Goal: Task Accomplishment & Management: Use online tool/utility

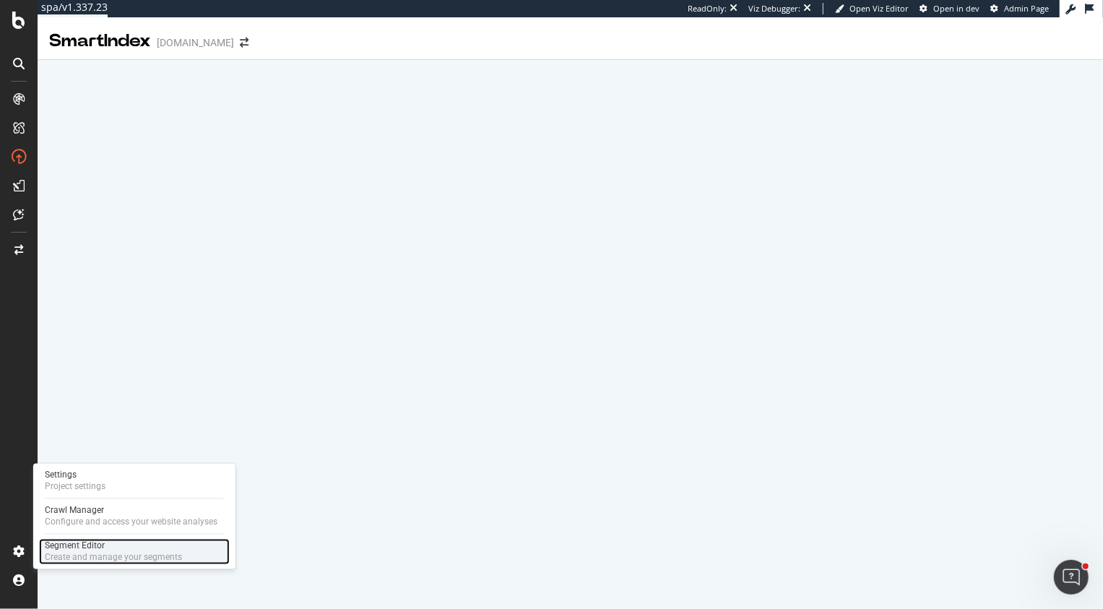
click at [103, 552] on div "Create and manage your segments" at bounding box center [113, 558] width 137 height 12
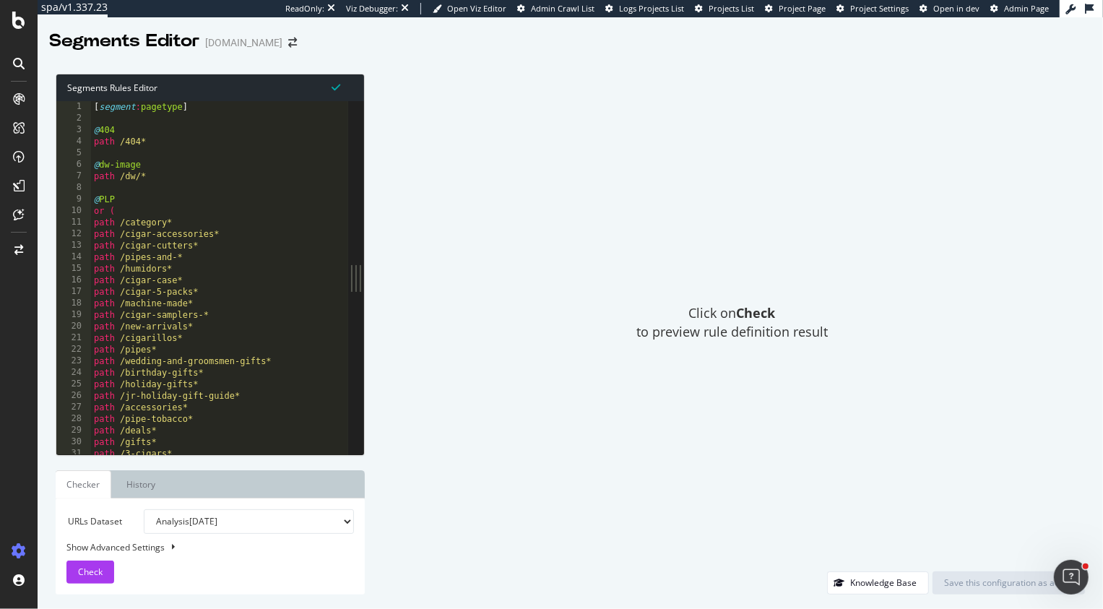
type textarea "@dw-image"
click at [168, 162] on div "[ segment : pagetype ] @ 404 path /404* @ dw-image path /dw/* @ PLP or ( path /…" at bounding box center [219, 290] width 257 height 378
click at [119, 122] on div "[ segment : pagetype ] @ 404 path /404* @ dw-image path /dw/* @ PLP or ( path /…" at bounding box center [219, 290] width 257 height 378
click at [105, 108] on div "[ segment : pagetype ] @ 404 path /404* @ dw-image path /dw/* @ PLP or ( path /…" at bounding box center [219, 290] width 257 height 378
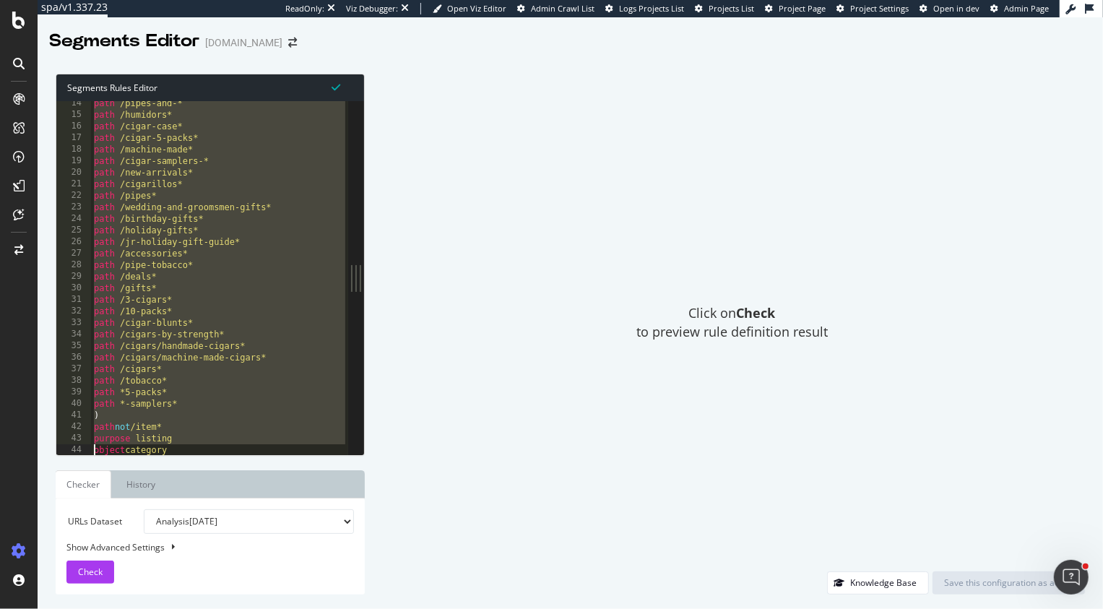
type textarea "listing_objects product"
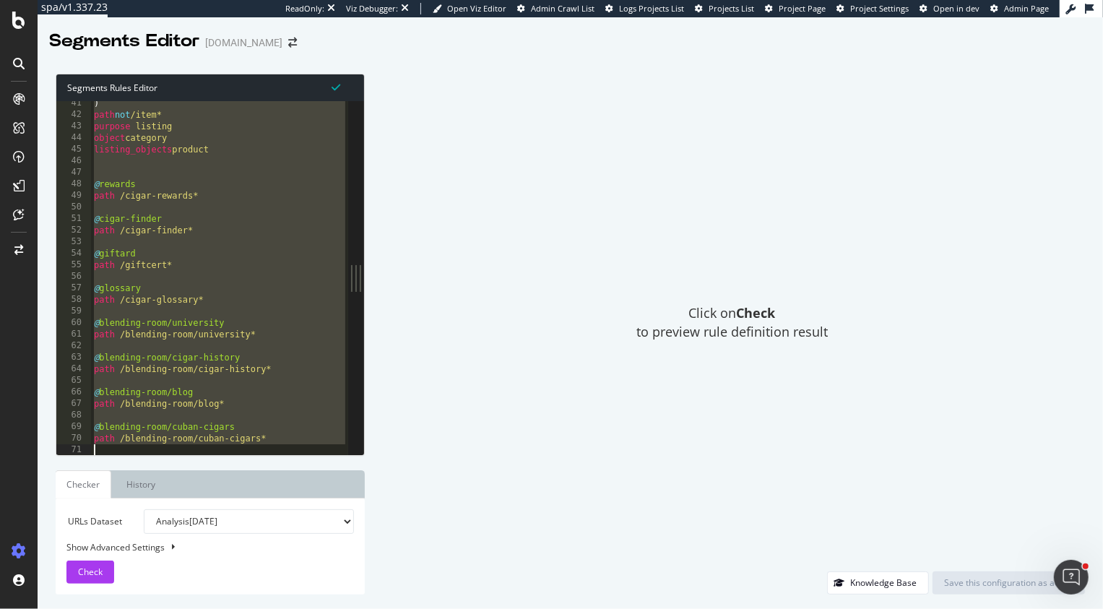
type textarea "path /blending-room*"
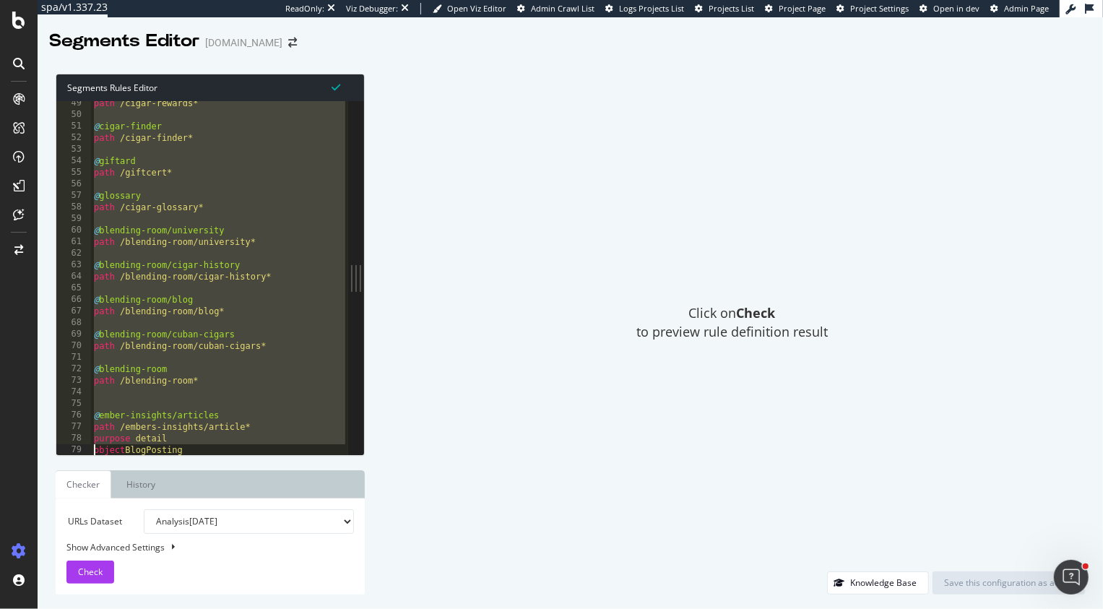
type textarea "object BlogPosting"
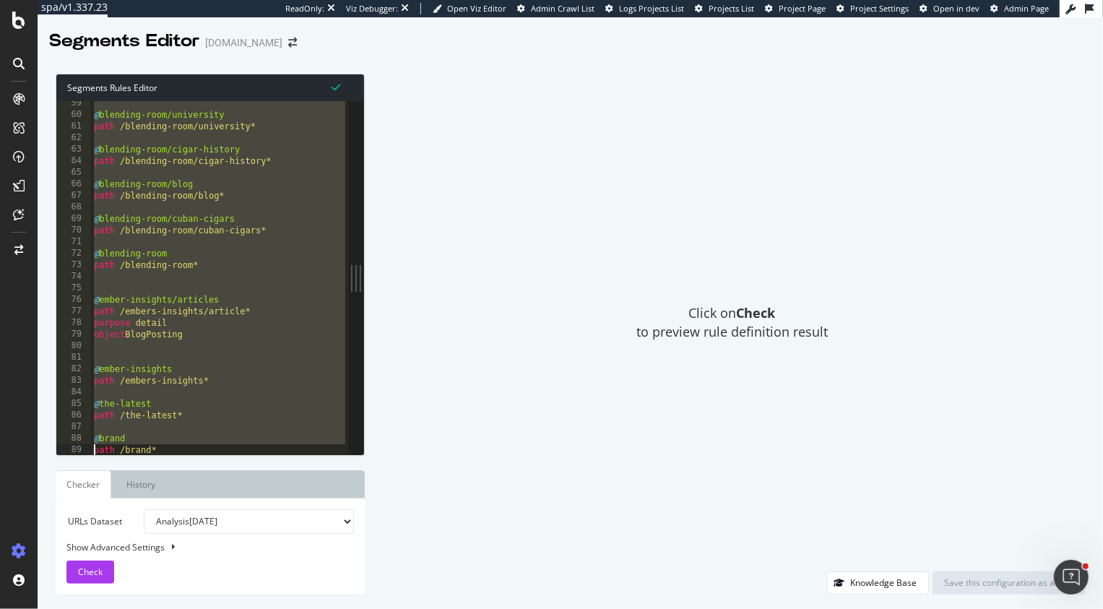
type textarea "path /brand*"
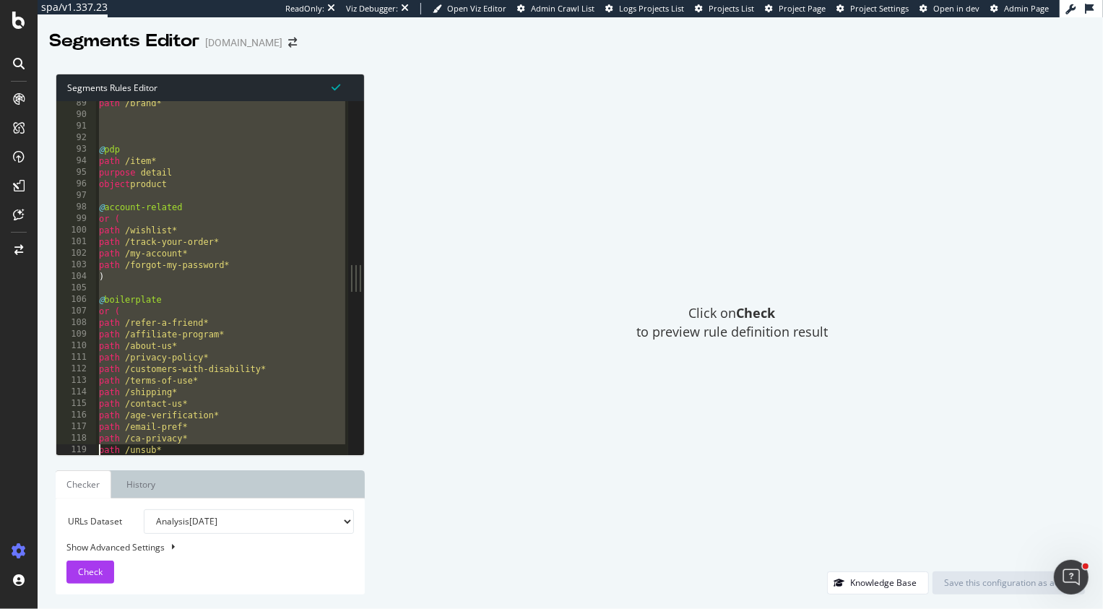
type textarea ")"
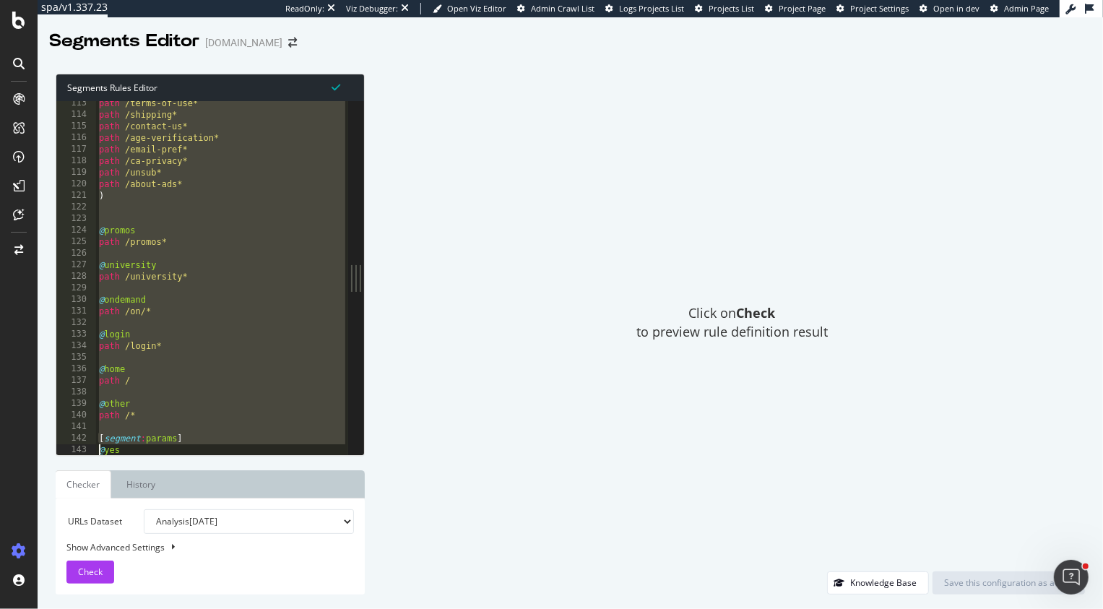
scroll to position [1332, 0]
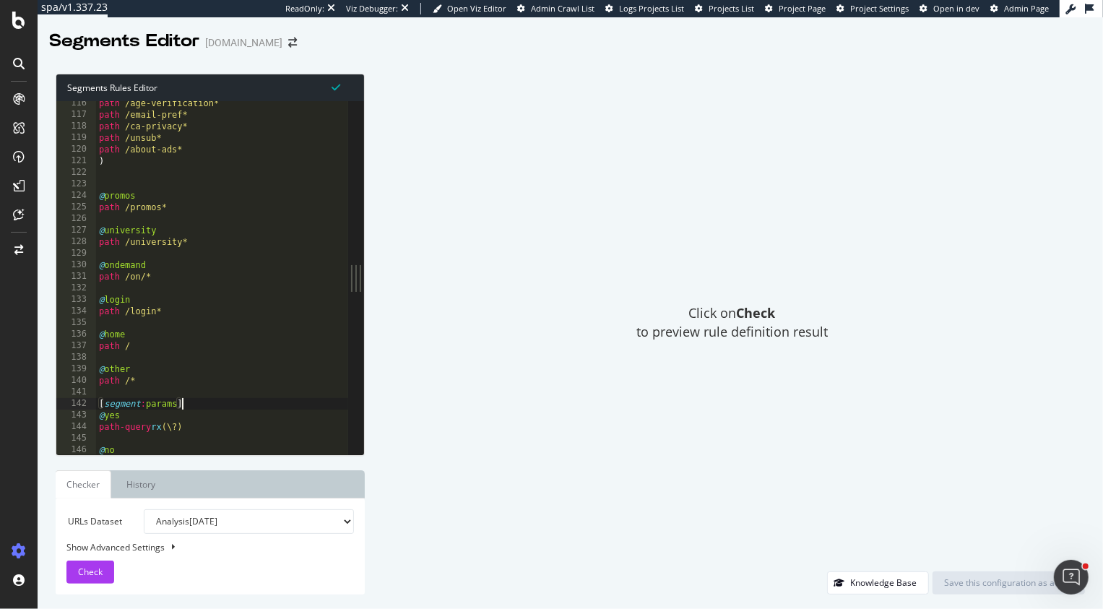
click at [201, 399] on div "path /age-verification* path /email-pref* path /ca-privacy* path /unsub* path /…" at bounding box center [222, 286] width 252 height 378
type textarea "[segment:params]"
click at [190, 361] on div "path /age-verification* path /email-pref* path /ca-privacy* path /unsub* path /…" at bounding box center [222, 286] width 252 height 378
click at [176, 375] on div "path /age-verification* path /email-pref* path /ca-privacy* path /unsub* path /…" at bounding box center [222, 286] width 252 height 378
type textarea "path /*"
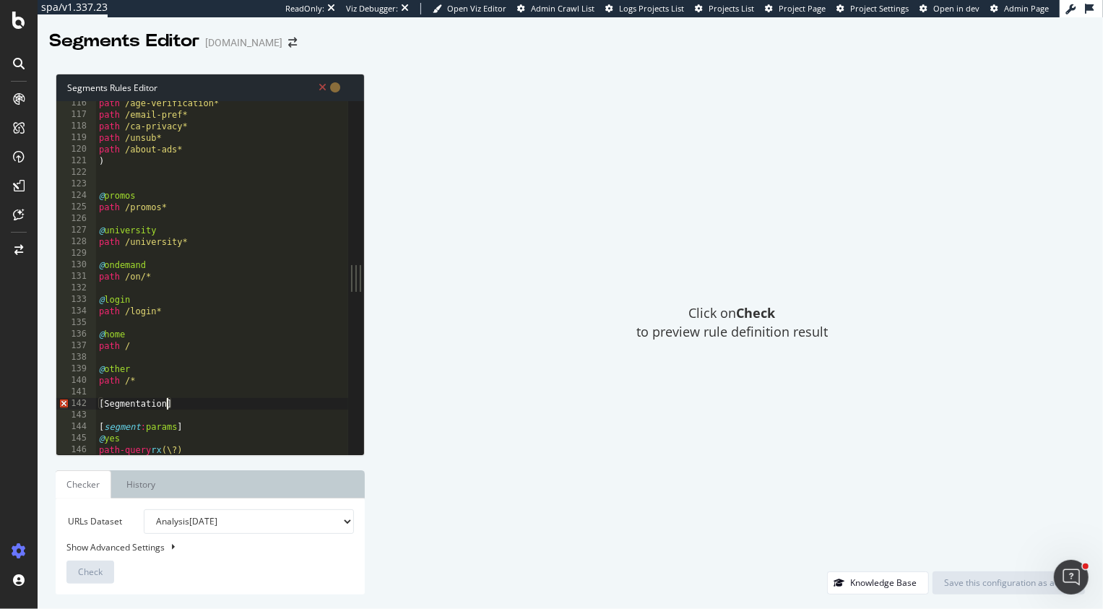
scroll to position [0, 5]
type textarea "[Segmentation:SmartIndex]"
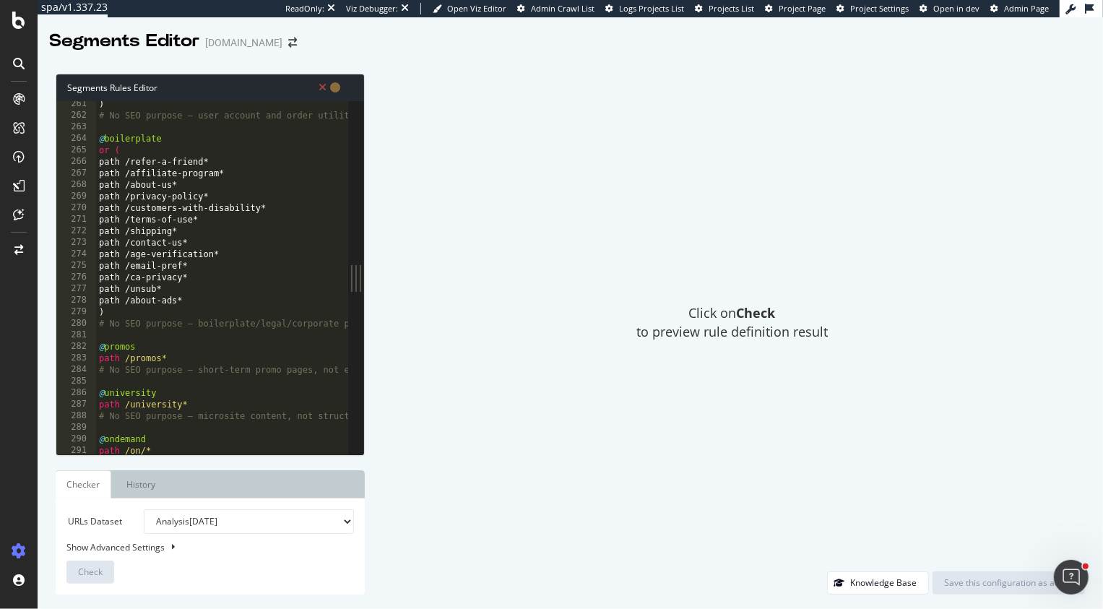
scroll to position [3006, 0]
click at [105, 295] on div ") # No SEO purpose – user account and order utility pages should not be indexed…" at bounding box center [330, 288] width 469 height 378
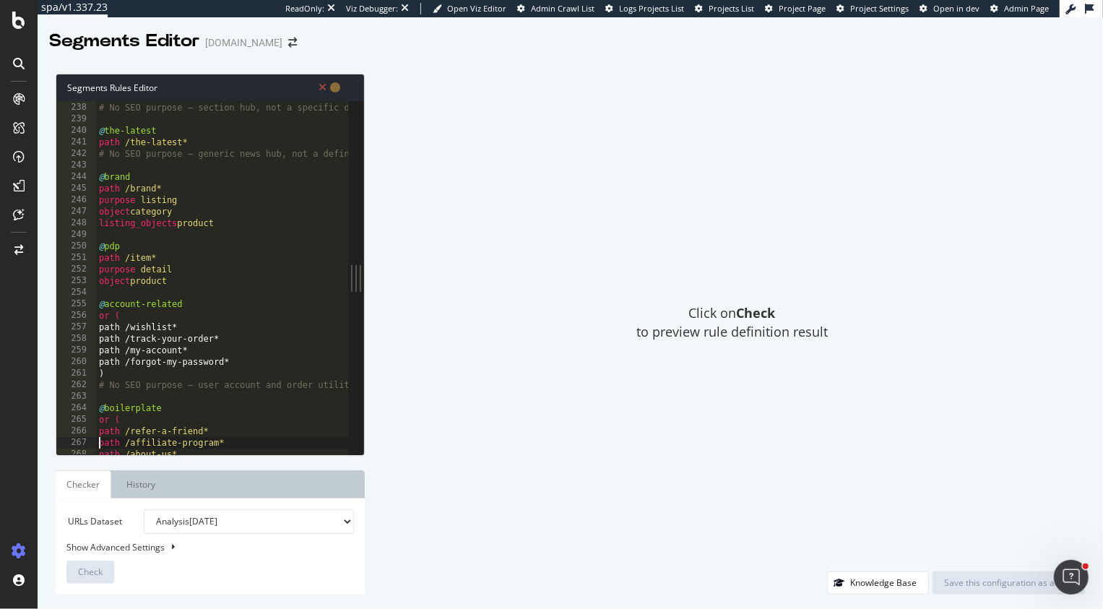
scroll to position [2709, 0]
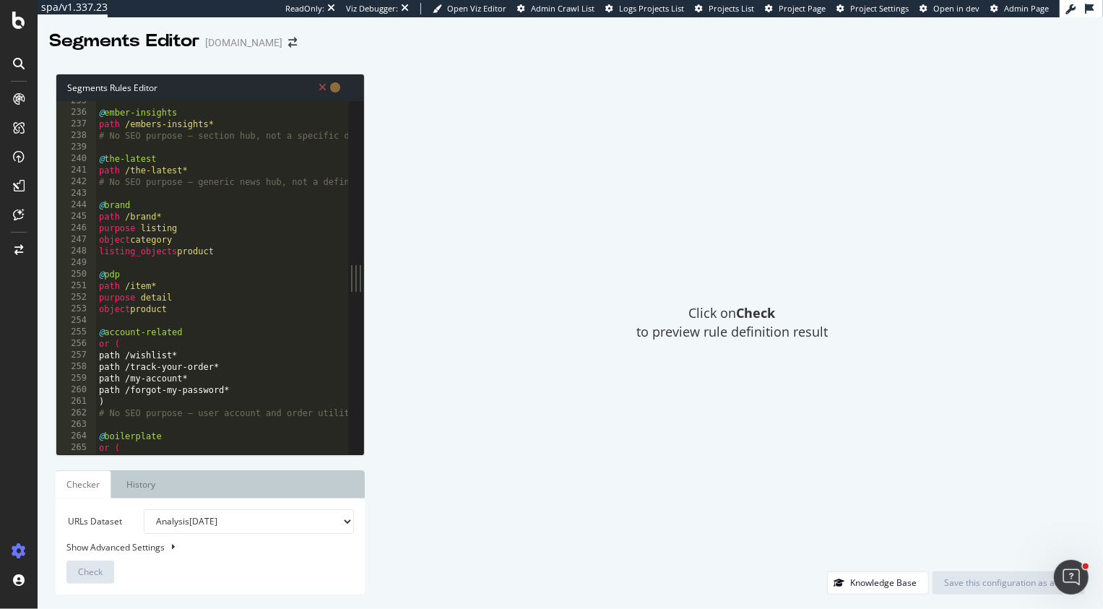
click at [110, 358] on div "@ ember-insights path /embers-insights* # No SEO purpose – section hub, not a s…" at bounding box center [330, 284] width 469 height 378
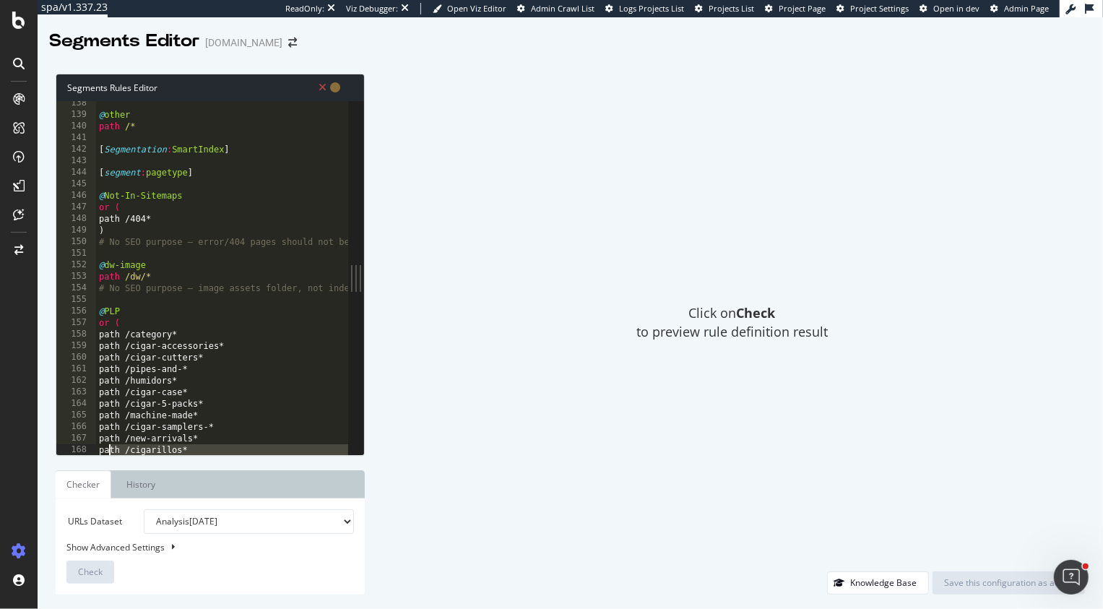
scroll to position [1667, 0]
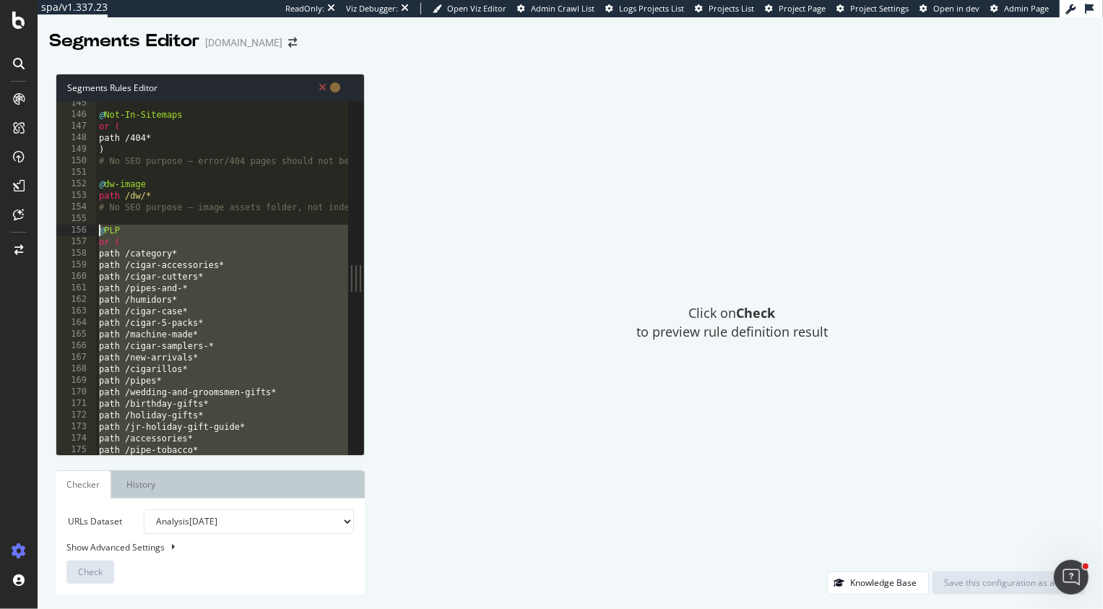
drag, startPoint x: 118, startPoint y: 378, endPoint x: 87, endPoint y: 227, distance: 154.2
click at [87, 227] on div "path /forgot-my-password* 145 146 147 148 149 150 151 152 153 154 155 156 157 1…" at bounding box center [202, 277] width 292 height 353
type textarea "@PLP or ("
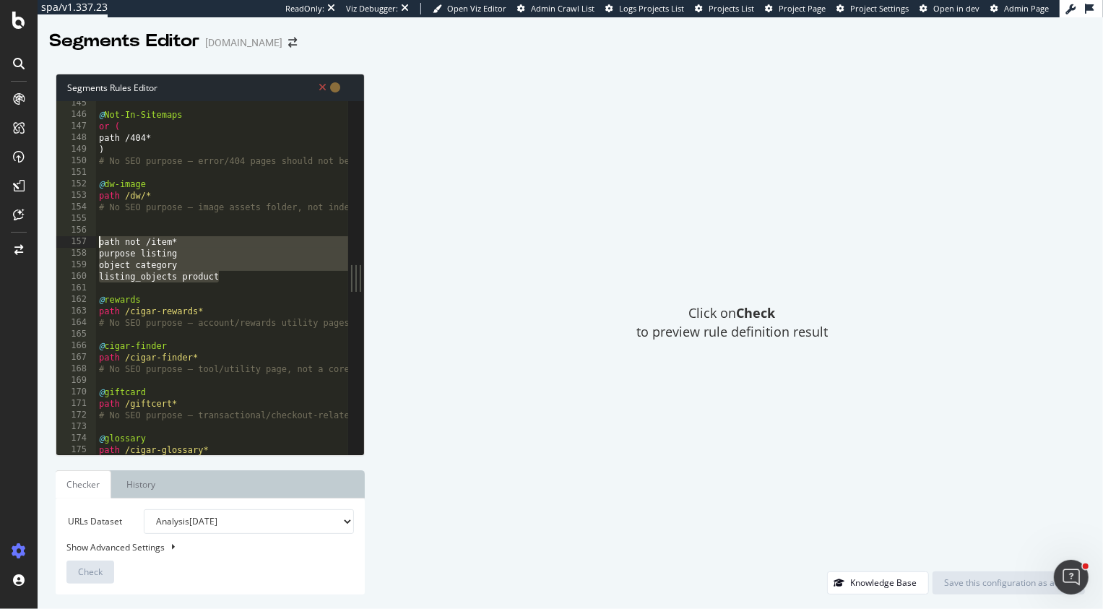
drag, startPoint x: 238, startPoint y: 278, endPoint x: 101, endPoint y: 243, distance: 141.5
click at [100, 243] on div "@ Not-In-Sitemaps or ( path /404* ) # No SEO purpose – error/404 pages should n…" at bounding box center [330, 286] width 469 height 378
type textarea "path not /item* purpose listing"
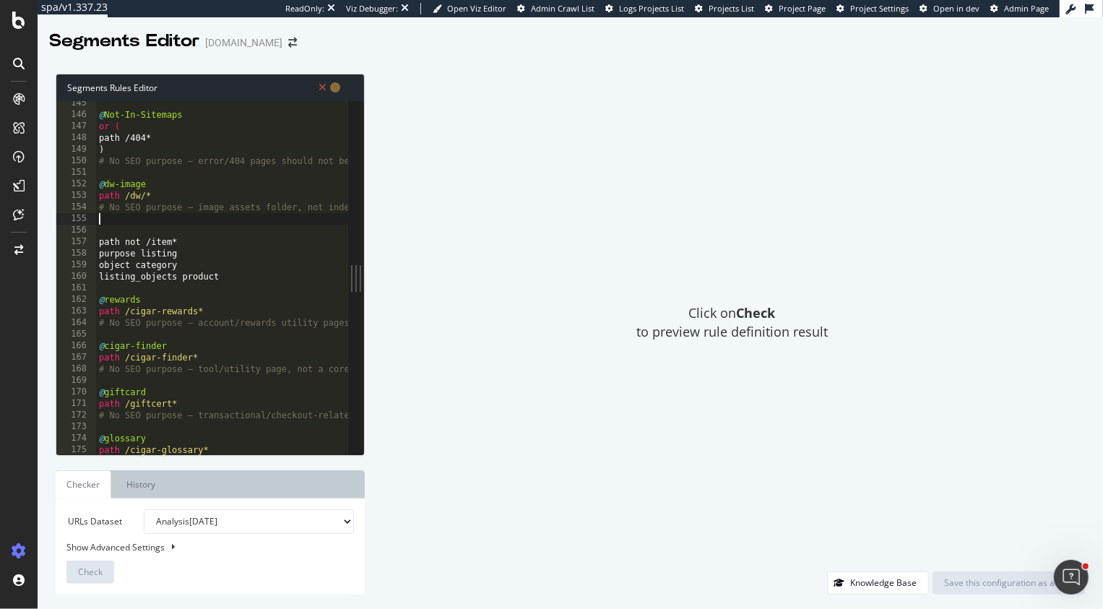
click at [106, 220] on div "@ Not-In-Sitemaps or ( path /404* ) # No SEO purpose – error/404 pages should n…" at bounding box center [330, 286] width 469 height 378
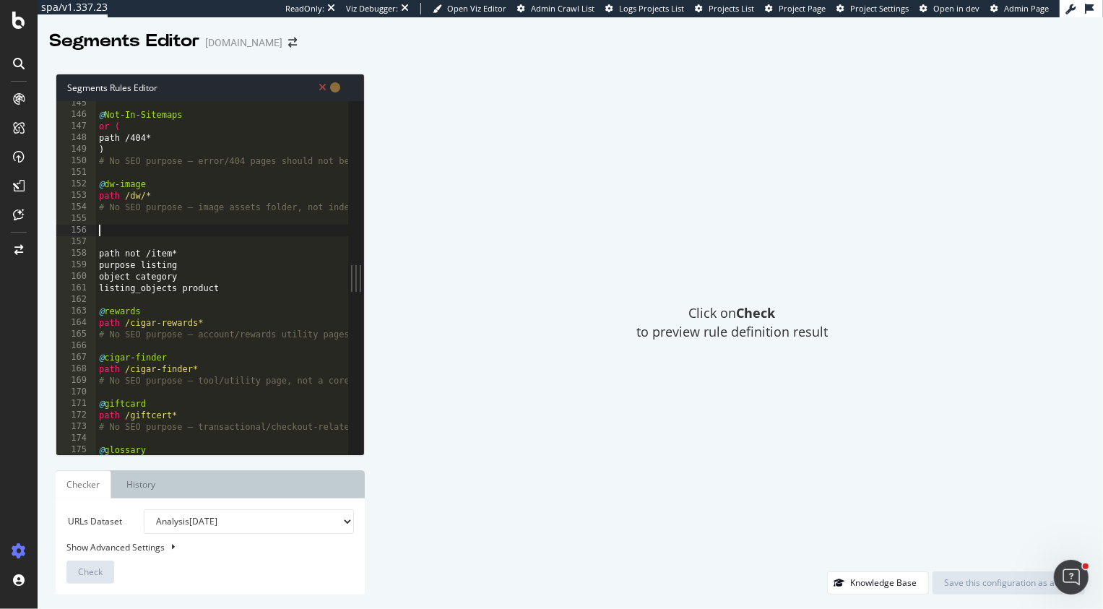
paste textarea "path not /item*"
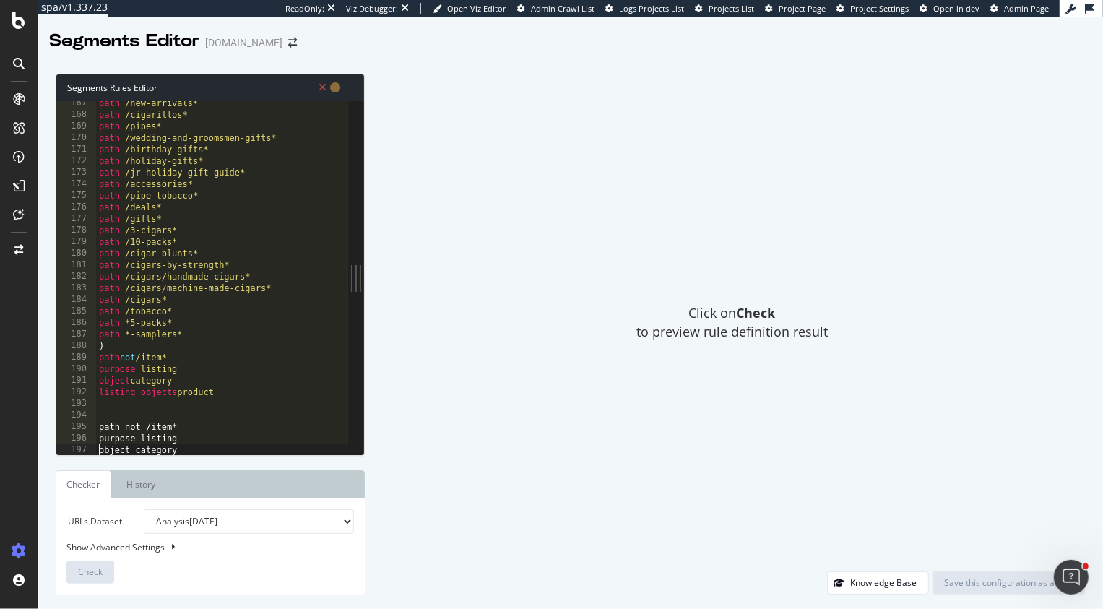
type textarea "listing_objects product"
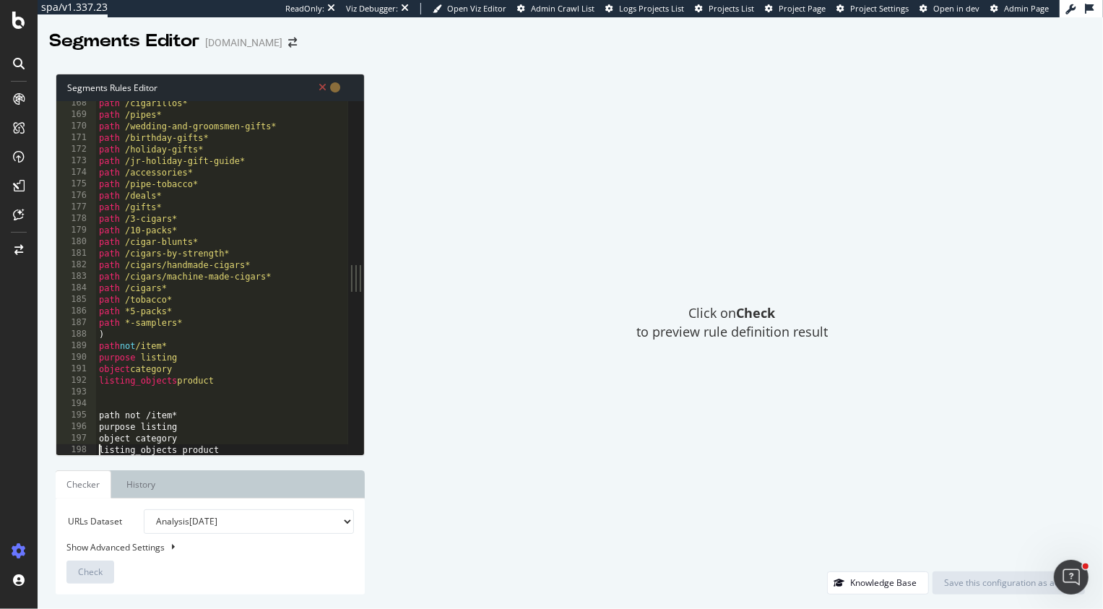
scroll to position [1945, 0]
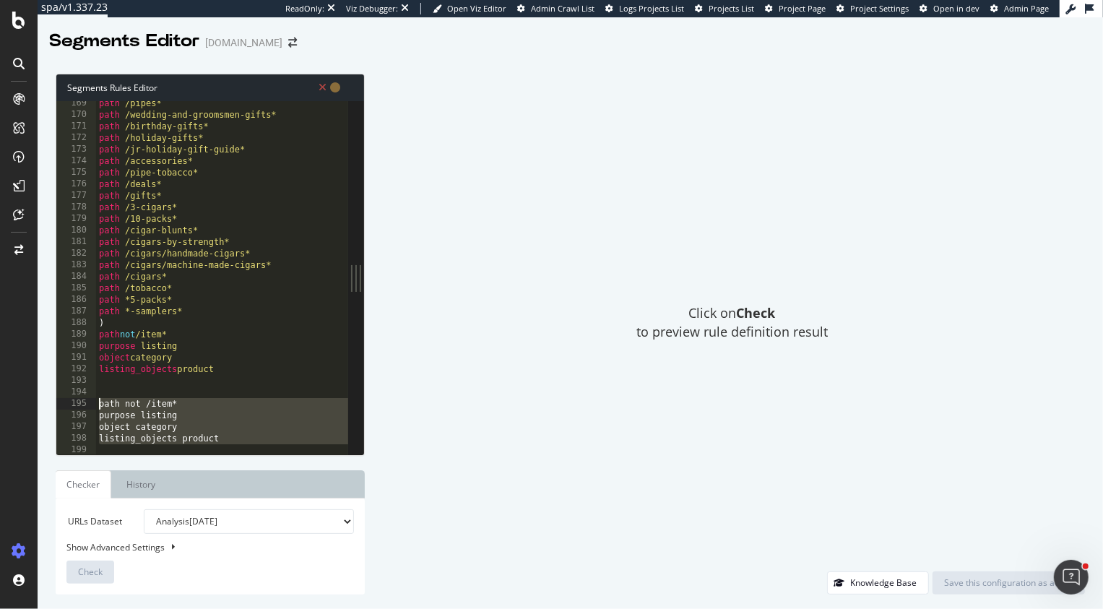
type textarea "path not /item*"
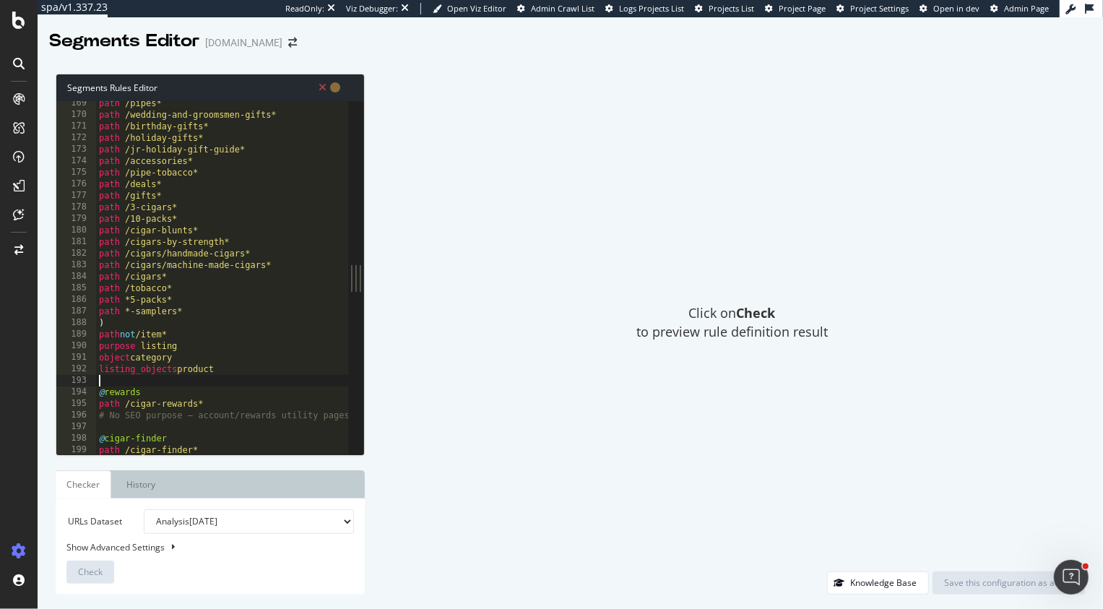
type textarea "listing_objects product"
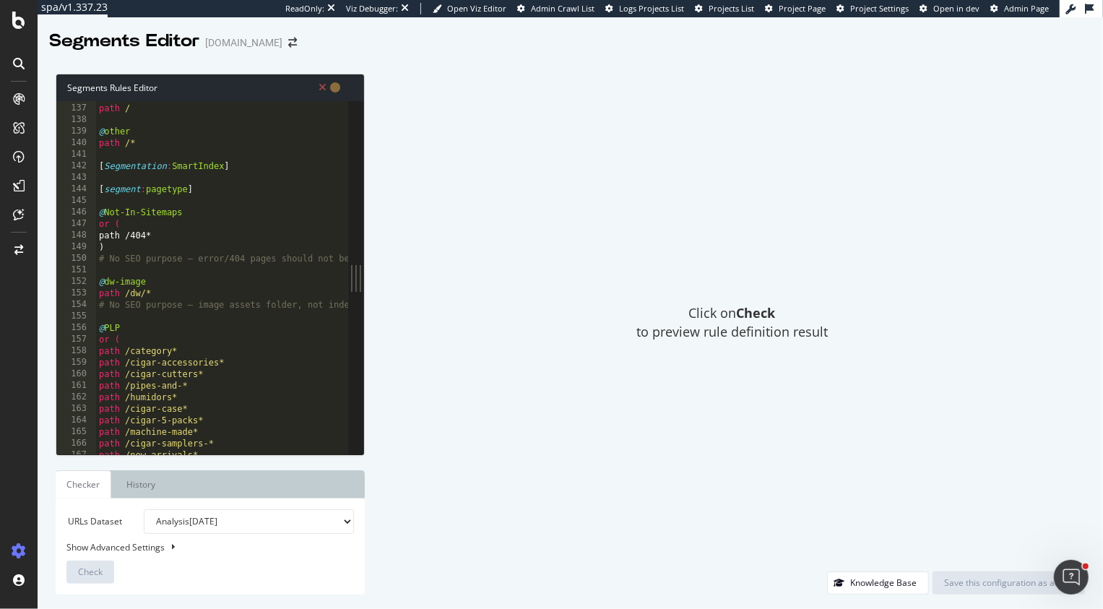
scroll to position [1563, 0]
click at [108, 242] on div "@ home path / @ other path /* [ Segmentation : SmartIndex ] [ segment : pagetyp…" at bounding box center [330, 286] width 469 height 378
drag, startPoint x: 216, startPoint y: 193, endPoint x: 84, endPoint y: 192, distance: 131.4
click at [84, 192] on div "path /404* 136 137 138 139 140 141 142 143 144 145 146 147 148 149 150 151 152 …" at bounding box center [202, 277] width 292 height 353
type textarea "[segment:pagetype]"
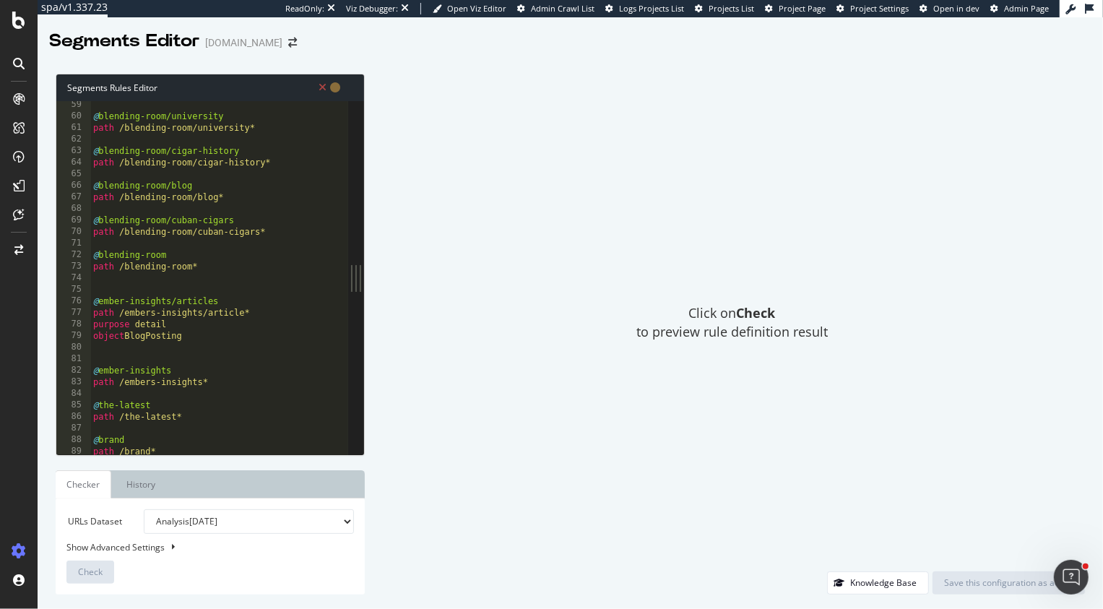
scroll to position [671, 0]
click at [323, 88] on icon at bounding box center [323, 87] width 8 height 10
click at [325, 89] on icon at bounding box center [323, 87] width 8 height 10
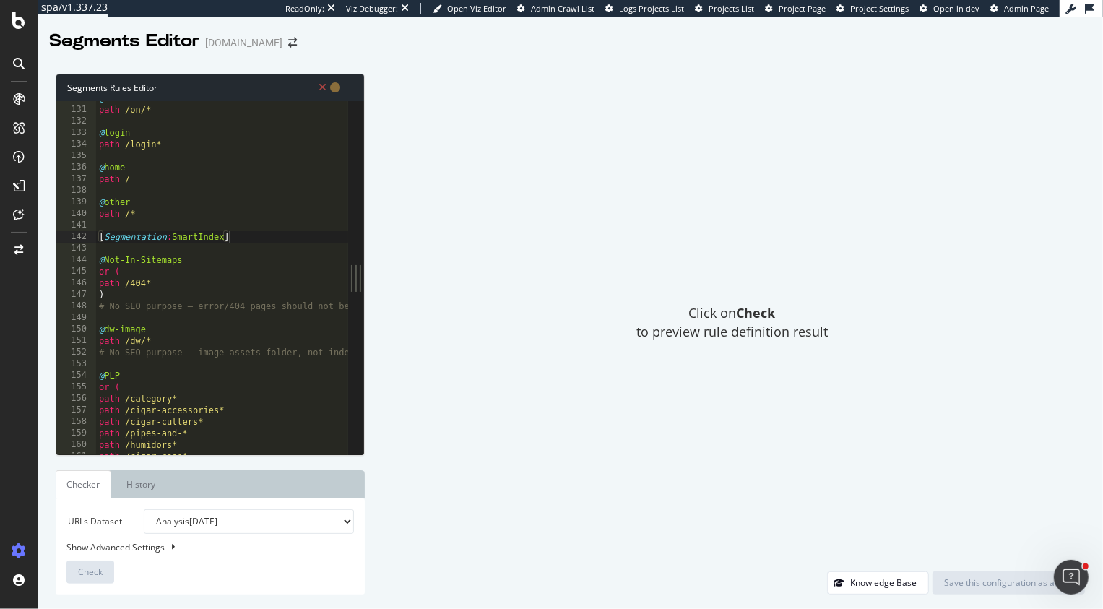
scroll to position [1498, 0]
click at [97, 232] on div "@ ondemand path /on/* @ login path /login* @ home path / @ other path /* [ Segm…" at bounding box center [330, 281] width 469 height 378
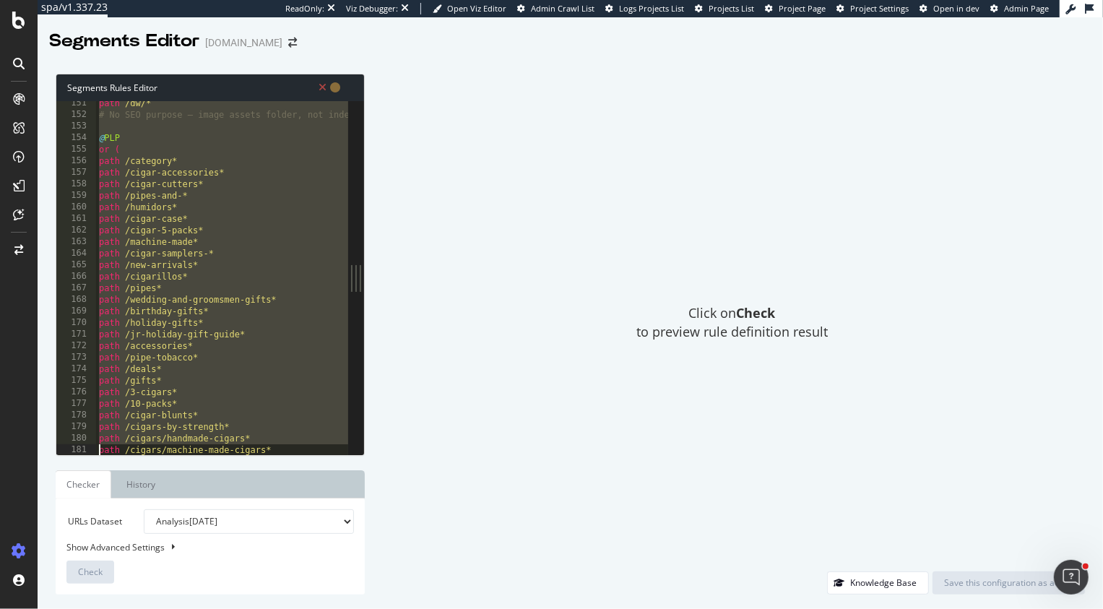
scroll to position [3227, 0]
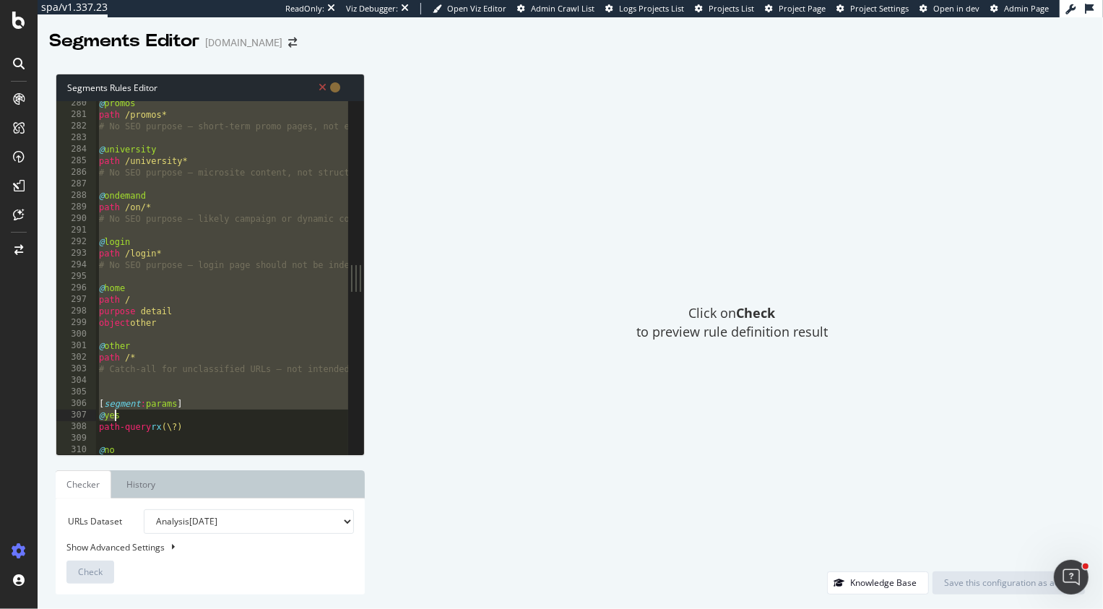
type textarea "[segment:params]"
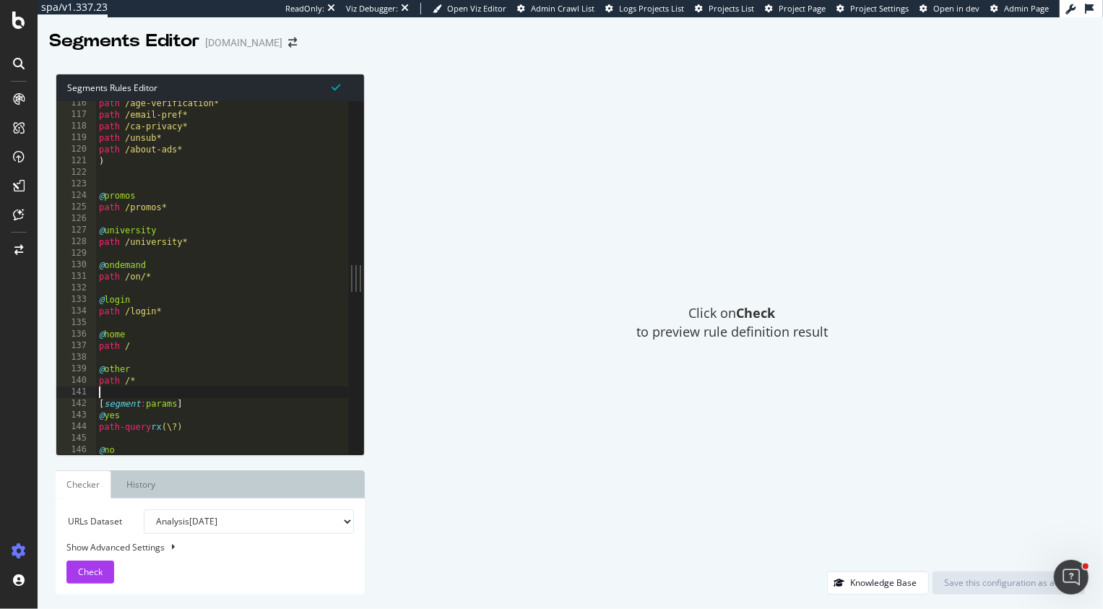
scroll to position [1332, 0]
click at [217, 399] on div "path /age-verification* path /email-pref* path /ca-privacy* path /unsub* path /…" at bounding box center [222, 286] width 252 height 378
type textarea "@no"
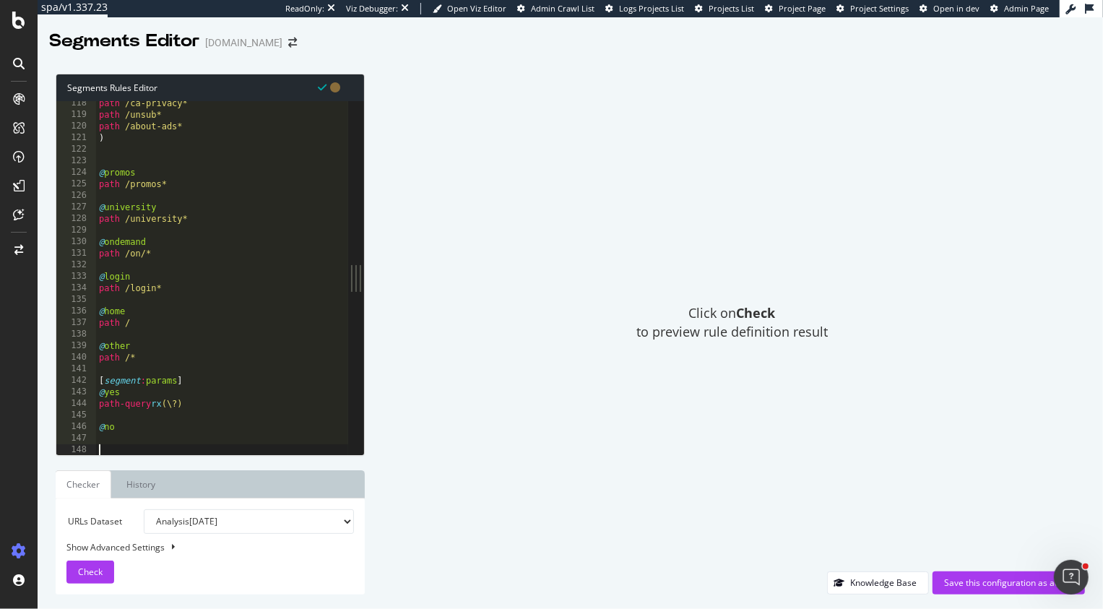
scroll to position [0, 0]
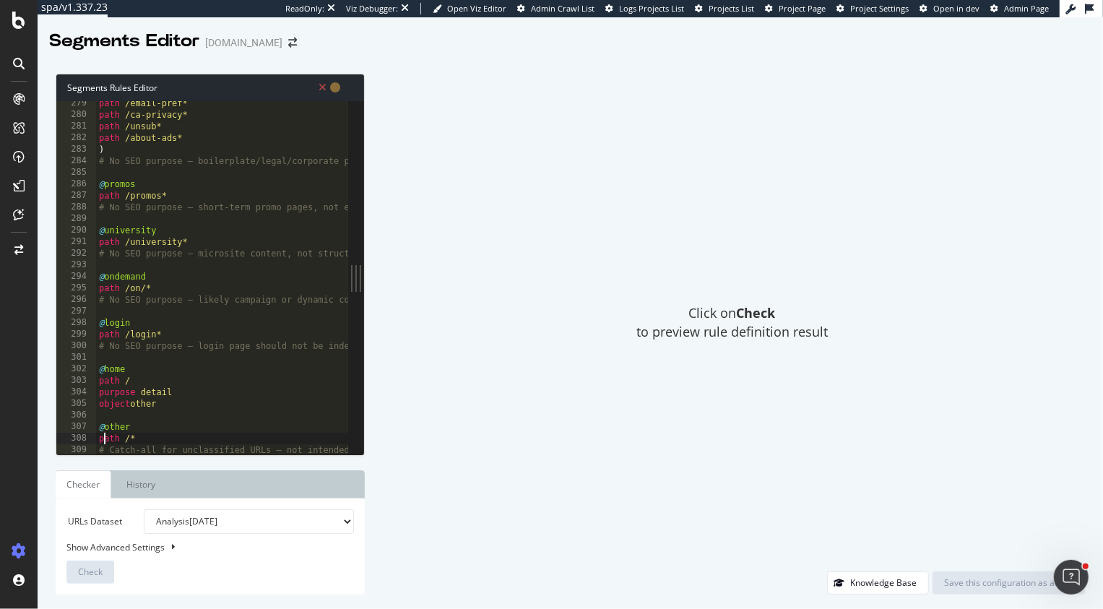
type textarea "@other"
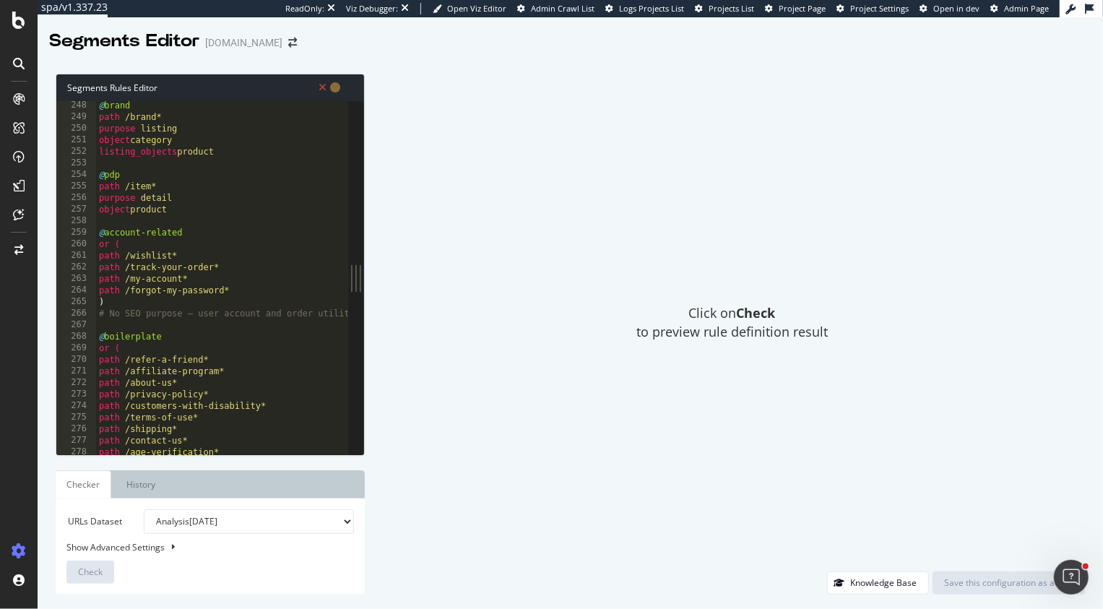
scroll to position [2818, 0]
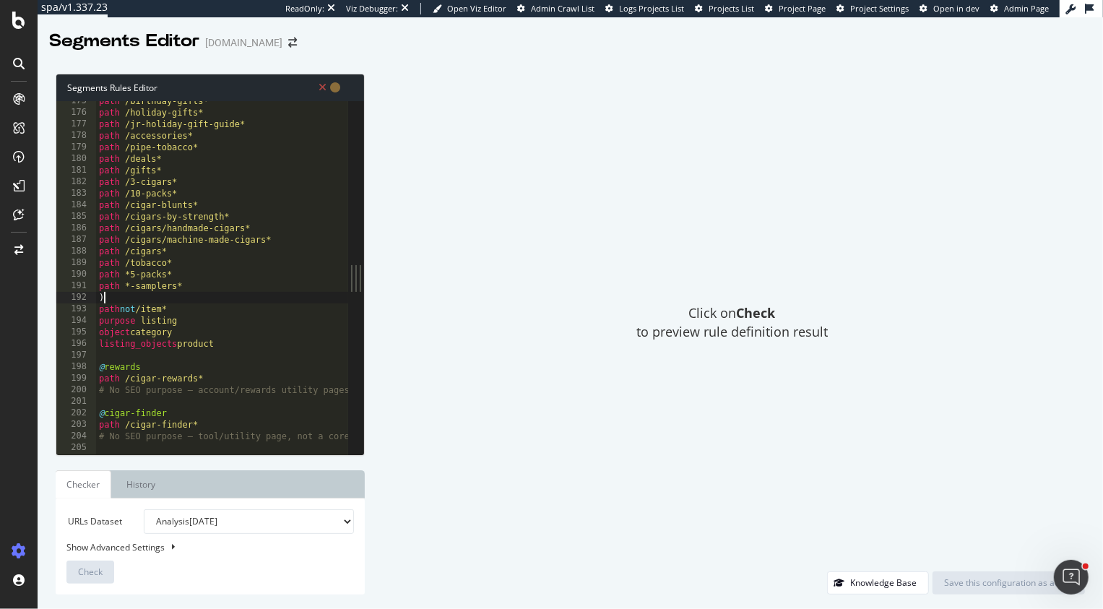
click at [149, 302] on div "path /birthday-gifts* path /holiday-gifts* path /jr-holiday-gift-guide* path /a…" at bounding box center [330, 284] width 469 height 378
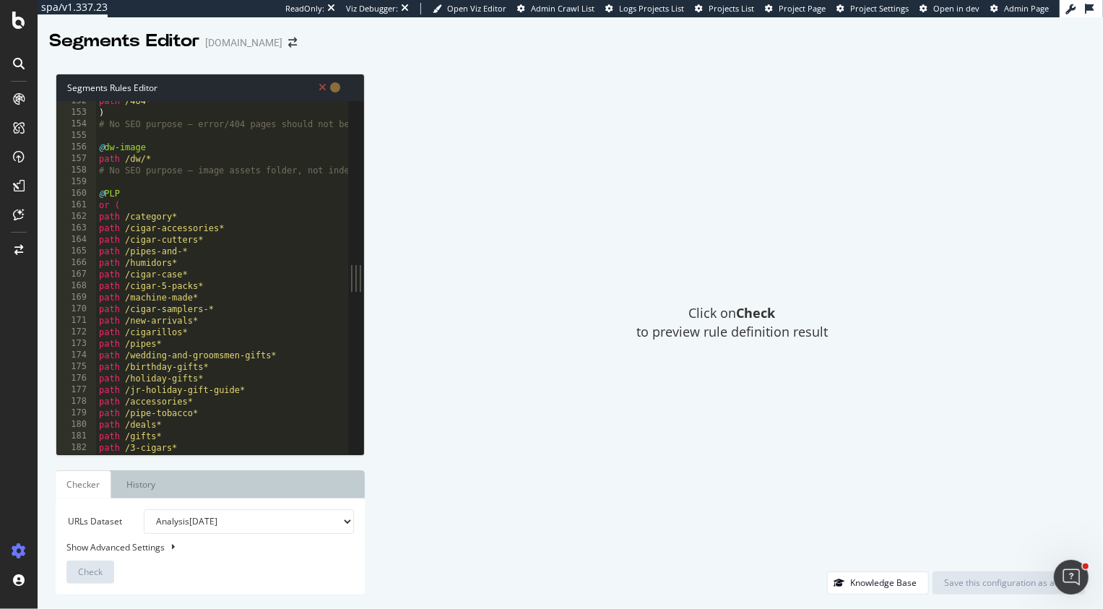
scroll to position [1742, 0]
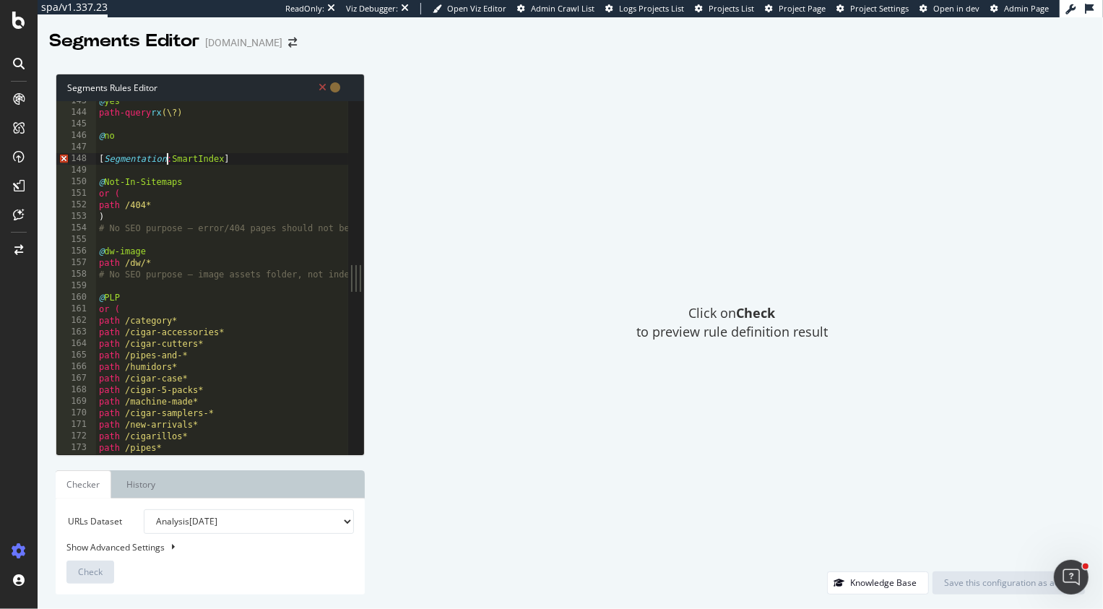
click at [165, 160] on div "@ yes path-query rx (\?) @ no [ Segmentation : SmartIndex ] @ Not-In-Sitemaps o…" at bounding box center [330, 284] width 469 height 378
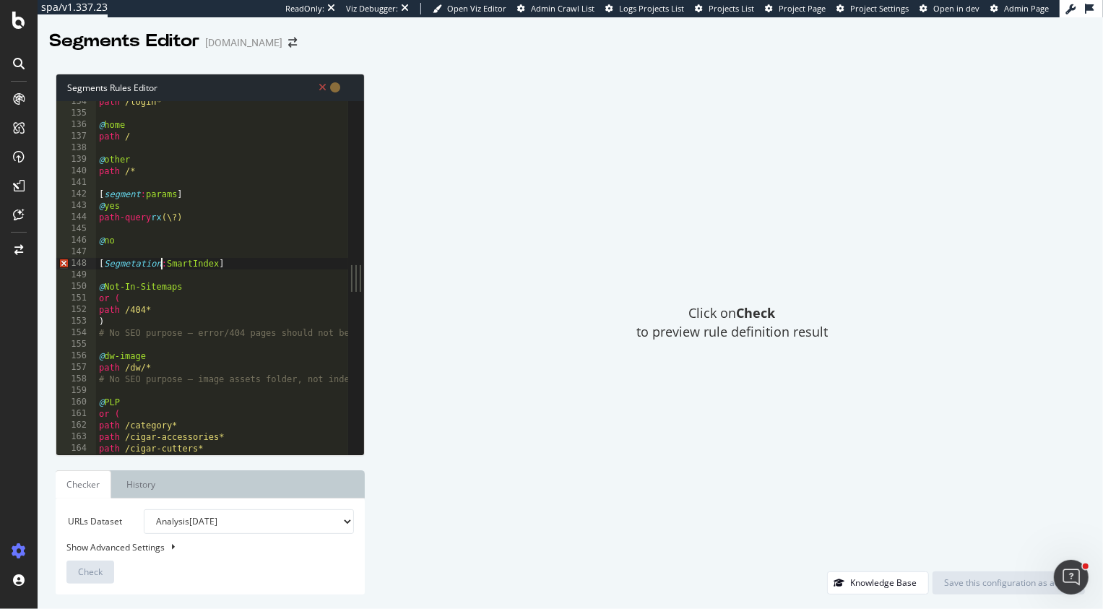
scroll to position [1542, 0]
click at [144, 261] on div "path /login* @ home path / @ other path /* [ segment : params ] @ yes path-quer…" at bounding box center [330, 285] width 469 height 378
type textarea "[Segment:SmartIndex]"
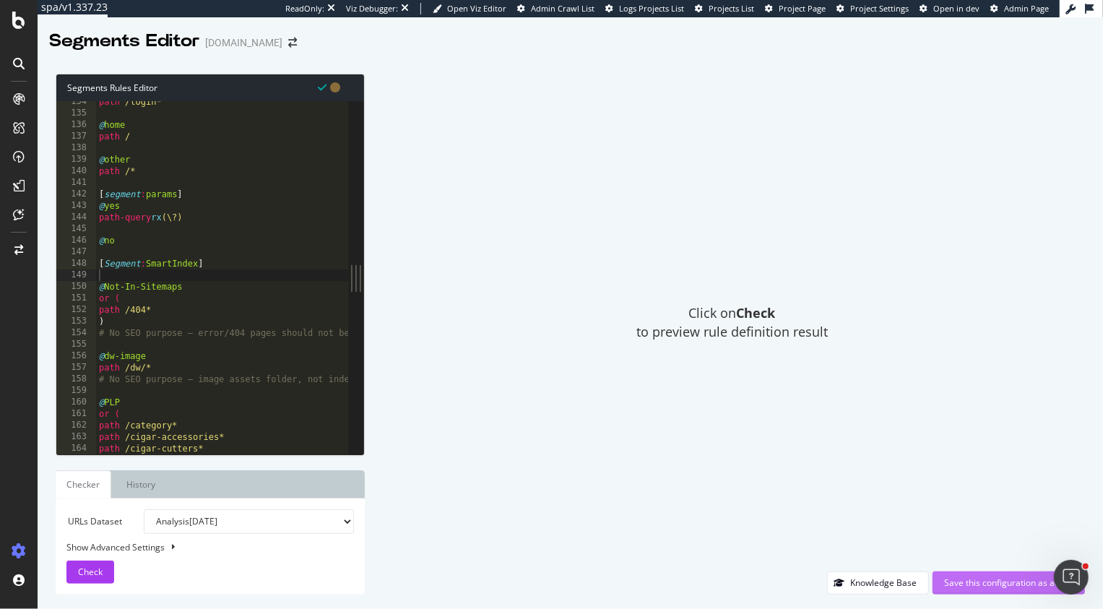
click at [966, 577] on div "Save this configuration as active" at bounding box center [1008, 582] width 129 height 12
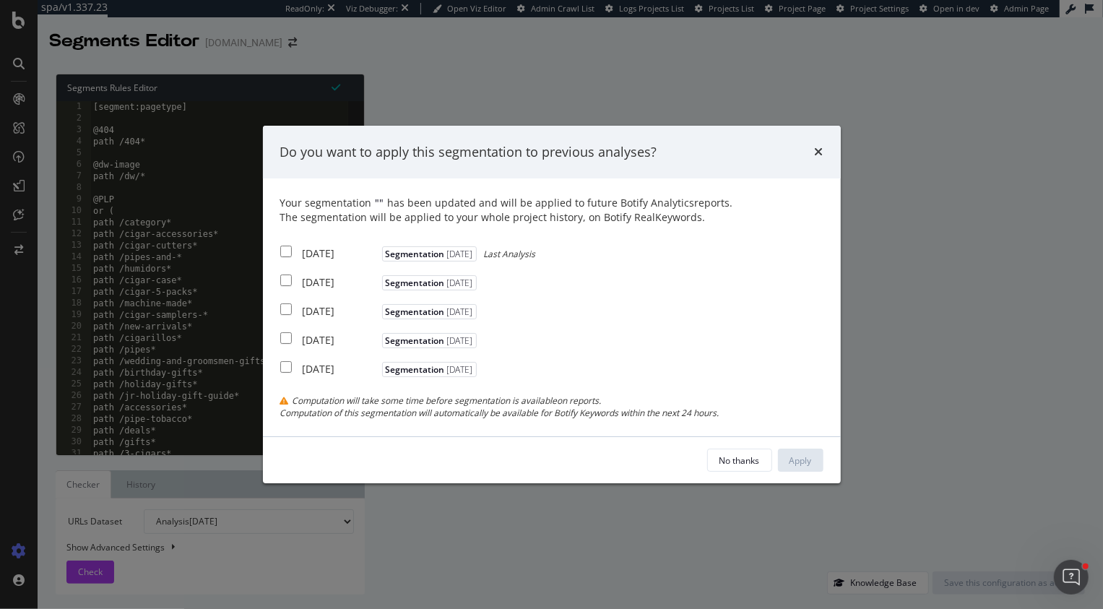
click at [287, 251] on input "modal" at bounding box center [286, 252] width 12 height 12
checkbox input "true"
click at [287, 284] on input "modal" at bounding box center [286, 280] width 12 height 12
checkbox input "true"
click at [287, 313] on input "modal" at bounding box center [286, 309] width 12 height 12
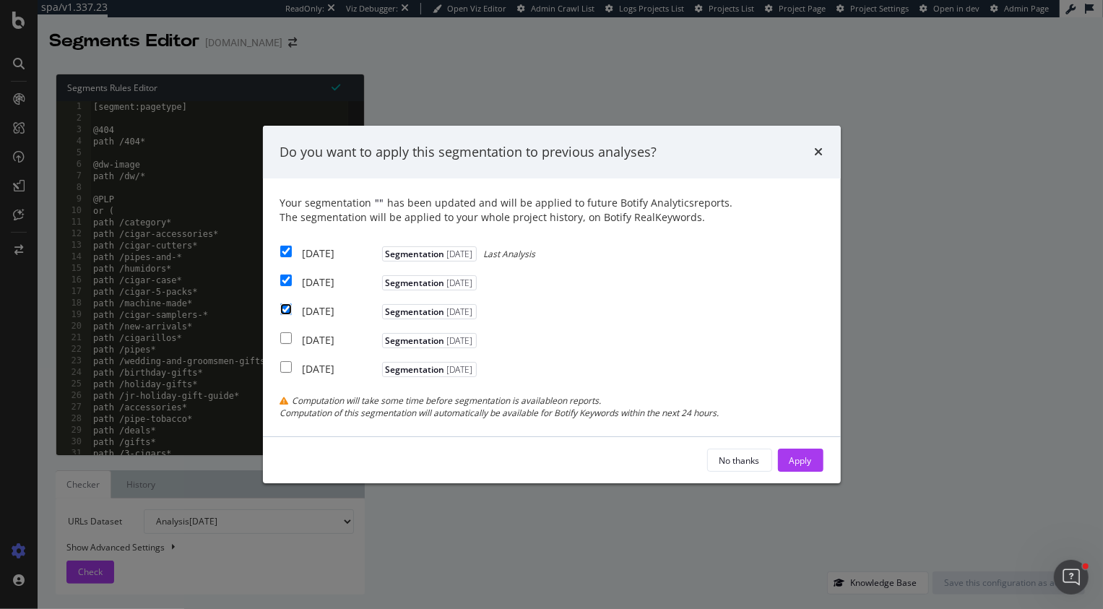
checkbox input "true"
click at [789, 453] on div "Apply" at bounding box center [800, 460] width 22 height 22
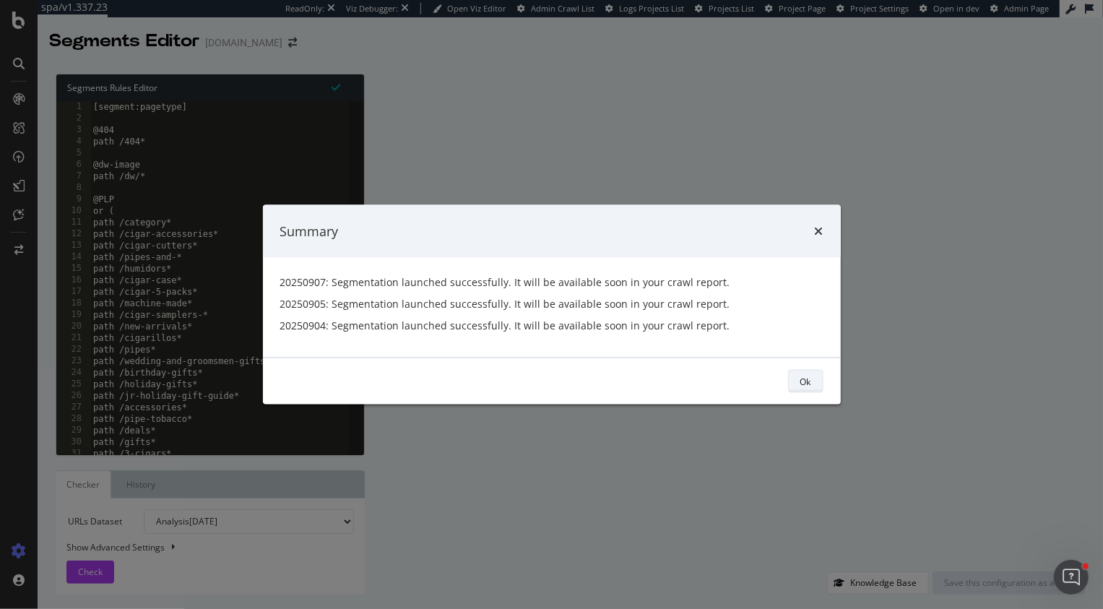
click at [807, 381] on div "Ok" at bounding box center [805, 381] width 11 height 12
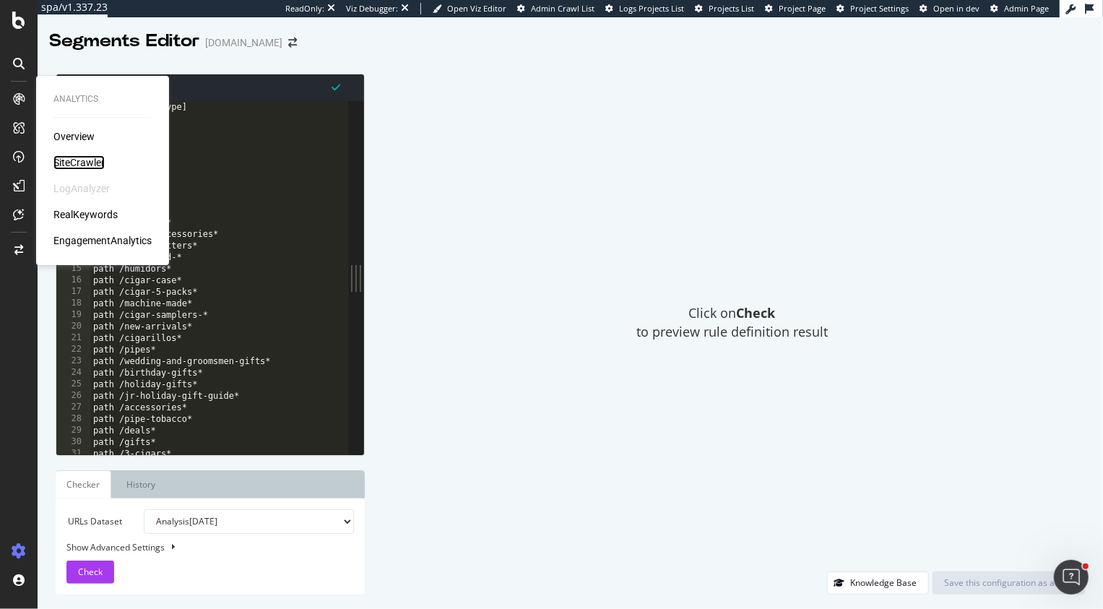
click at [87, 164] on div "SiteCrawler" at bounding box center [78, 162] width 51 height 14
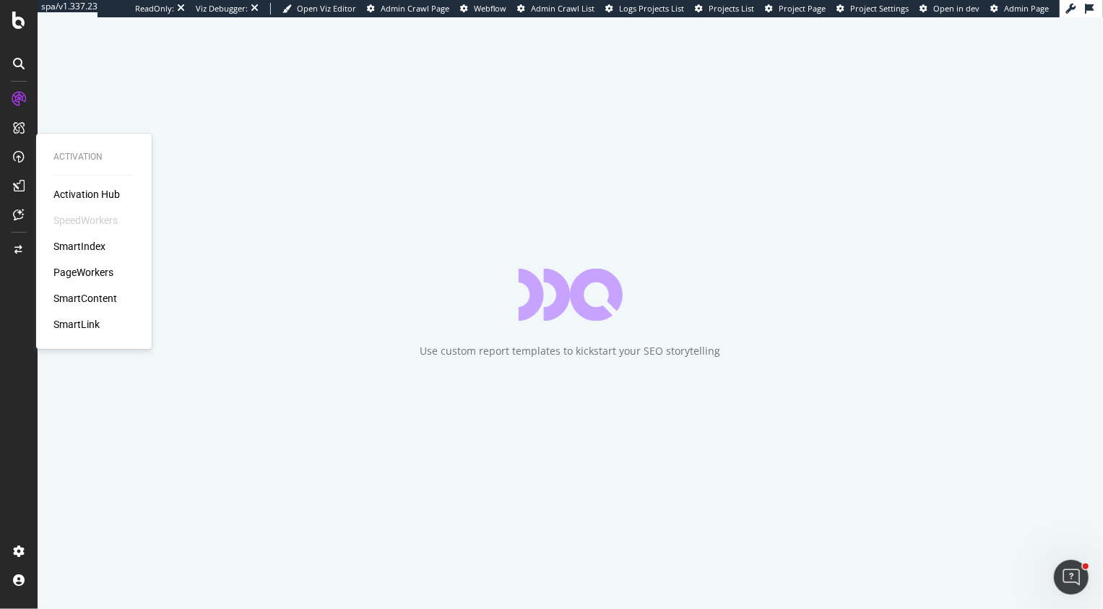
click at [79, 246] on div "SmartIndex" at bounding box center [79, 246] width 52 height 14
